Goal: Check status: Check status

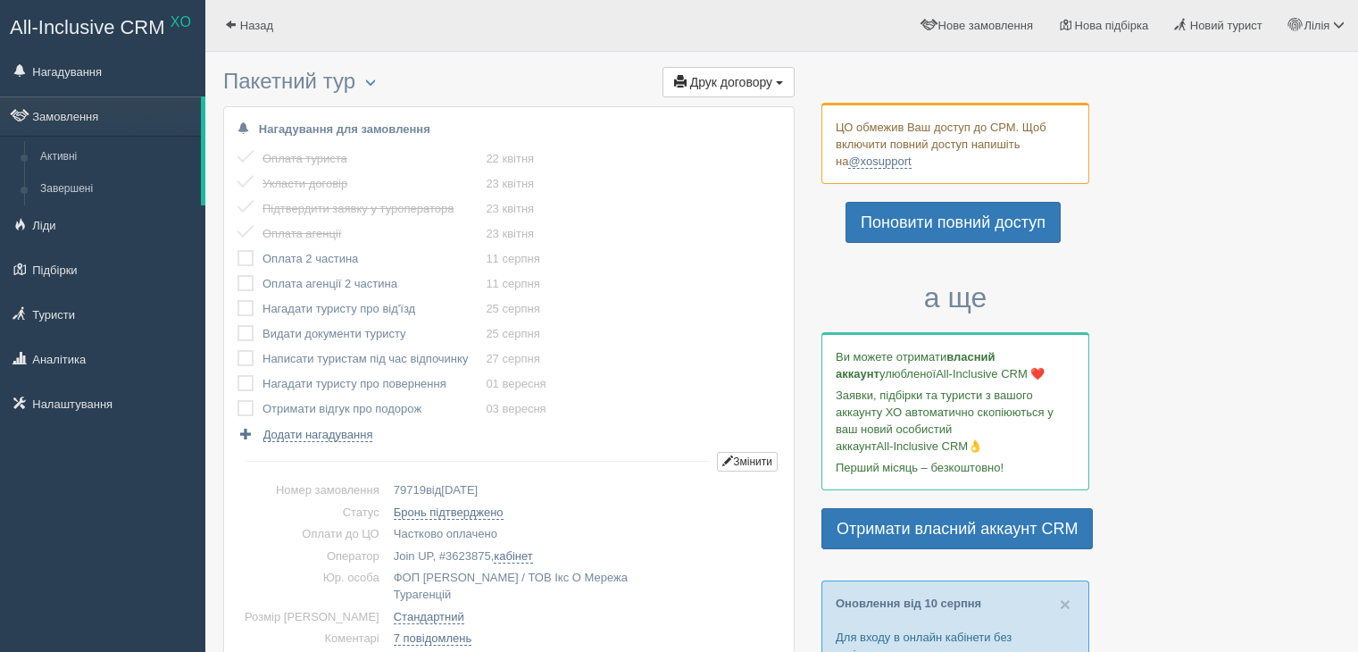
scroll to position [2201, 0]
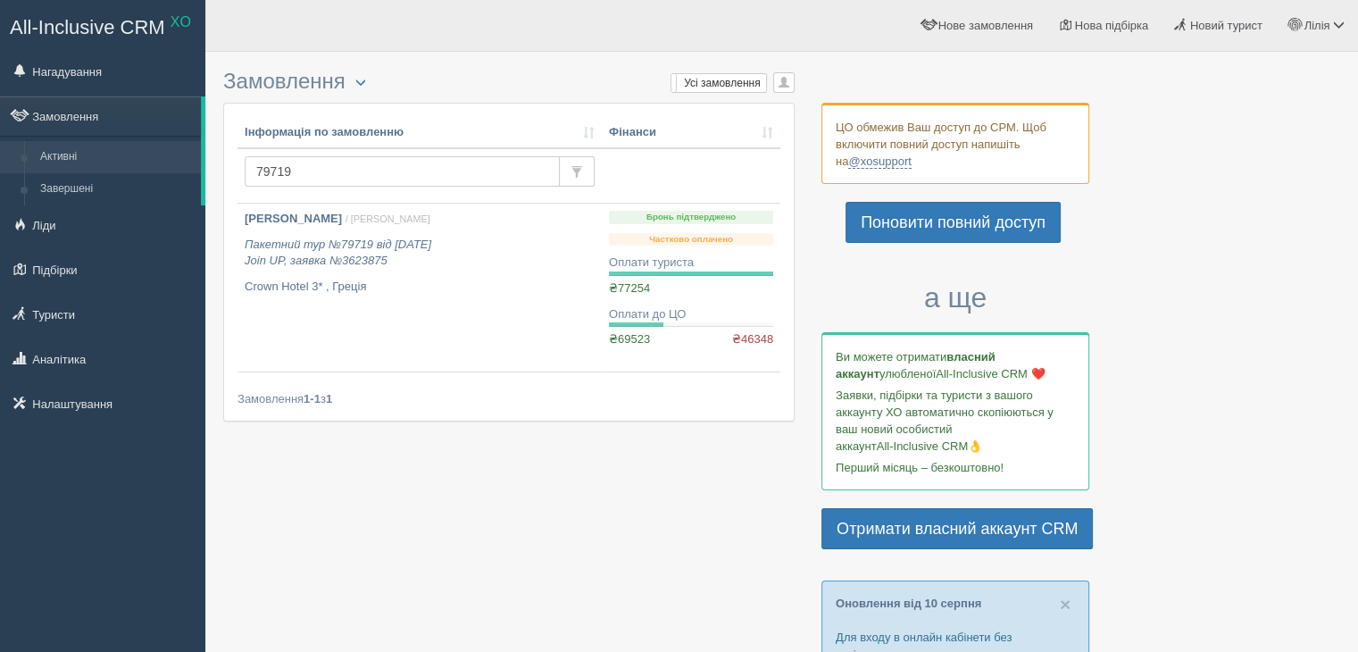
click at [297, 166] on input "79719" at bounding box center [402, 171] width 315 height 30
type input "64063"
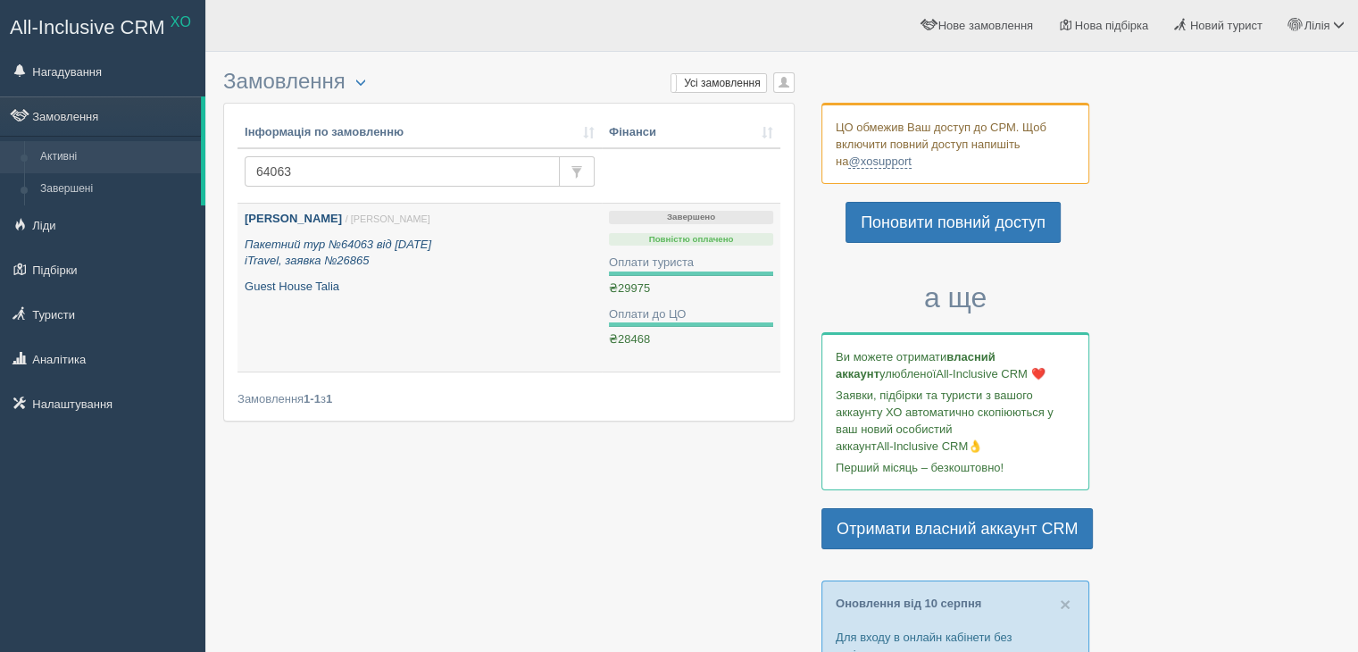
click at [361, 267] on p "Пакетний тур №64063 від 28.11.2024 iTravel, заявка №26865" at bounding box center [420, 253] width 350 height 33
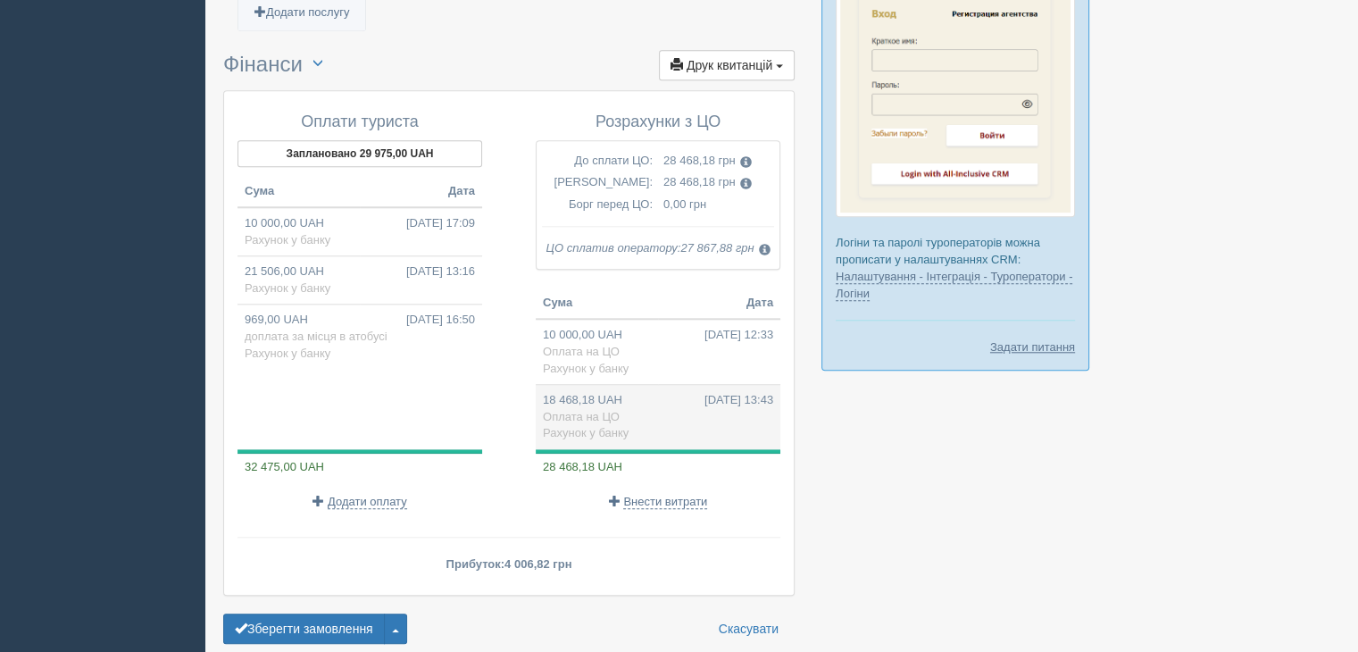
scroll to position [1720, 0]
